Goal: Learn about a topic

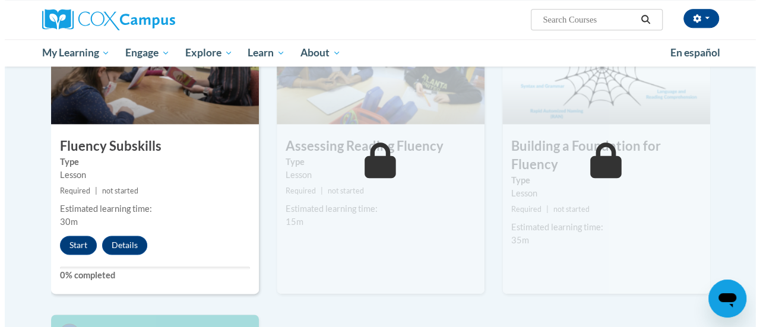
scroll to position [633, 0]
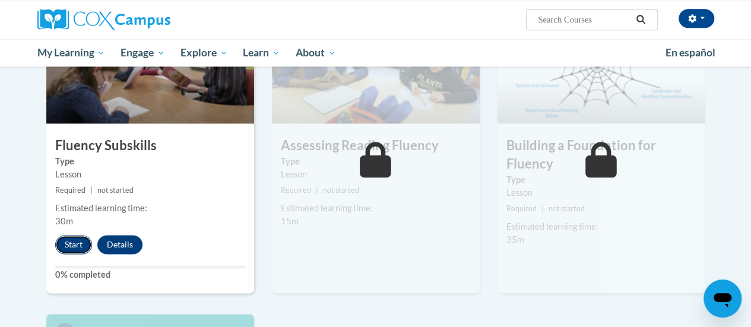
click at [72, 246] on button "Start" at bounding box center [73, 244] width 37 height 19
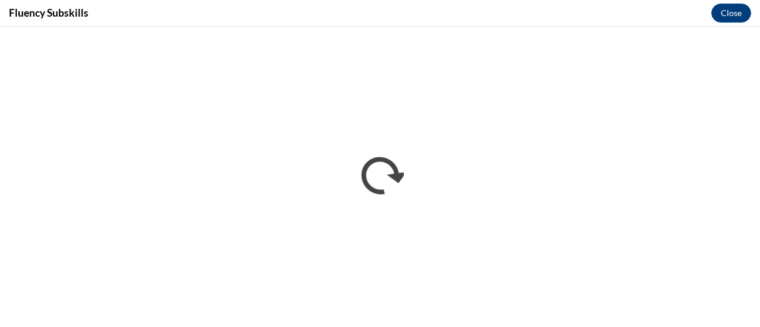
scroll to position [0, 0]
